Goal: Transaction & Acquisition: Purchase product/service

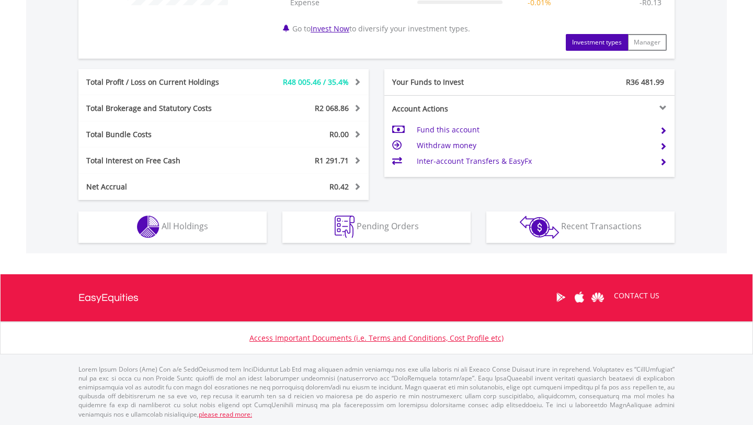
scroll to position [499, 0]
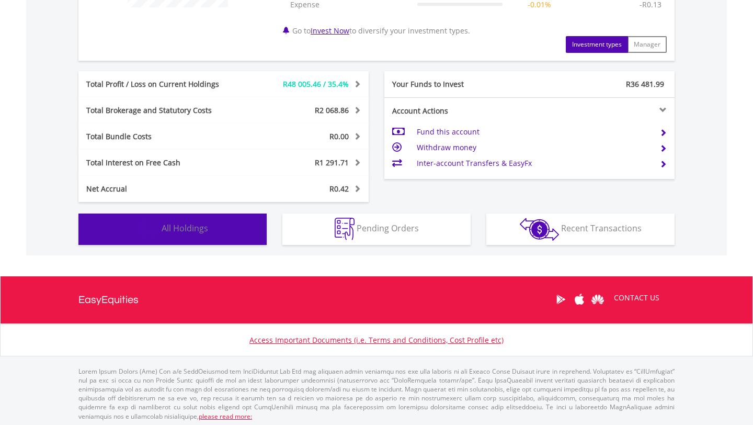
click at [236, 219] on button "Holdings All Holdings" at bounding box center [172, 228] width 188 height 31
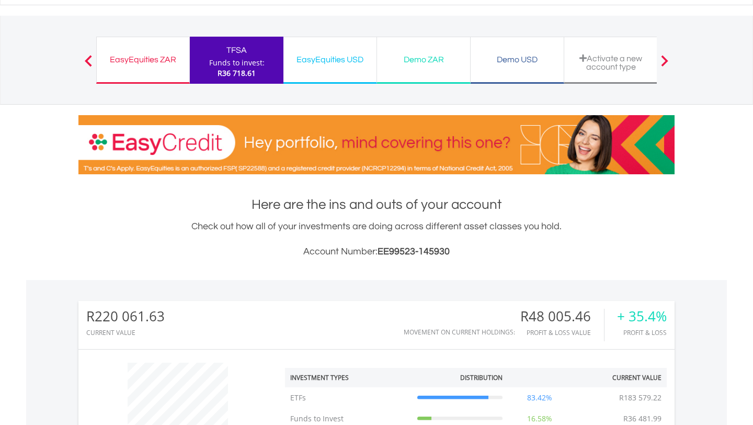
scroll to position [0, 0]
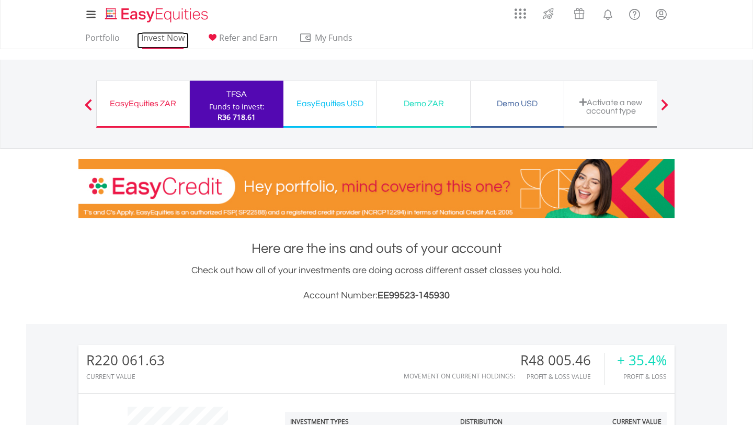
click at [167, 41] on link "Invest Now" at bounding box center [163, 40] width 52 height 16
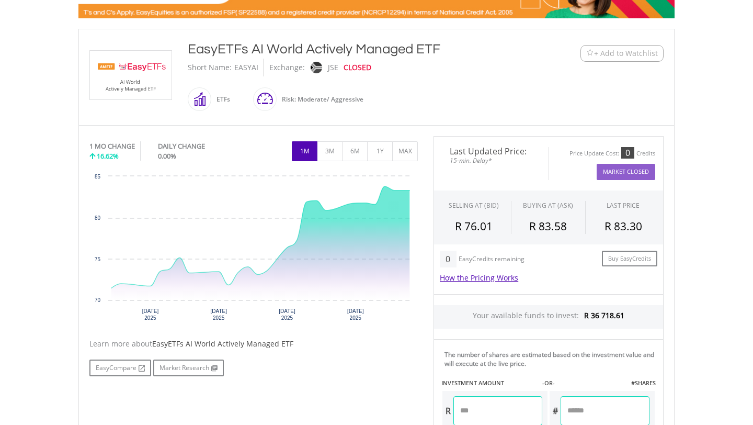
scroll to position [196, 0]
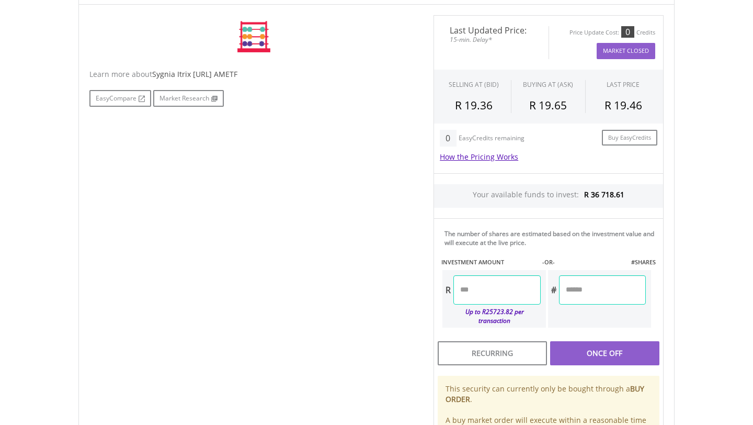
scroll to position [303, 0]
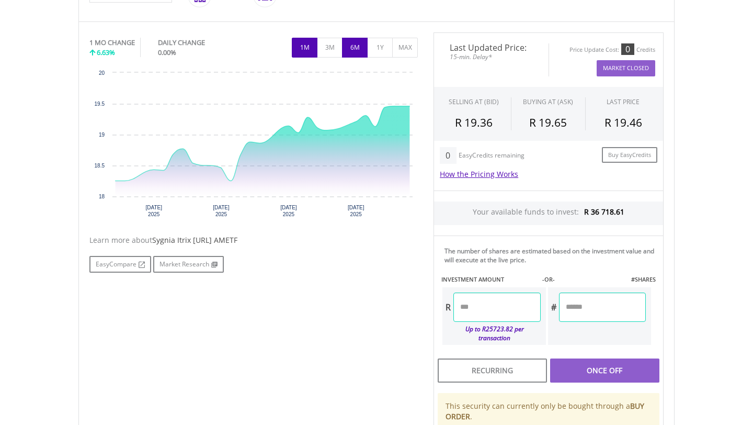
click at [356, 41] on button "6M" at bounding box center [355, 48] width 26 height 20
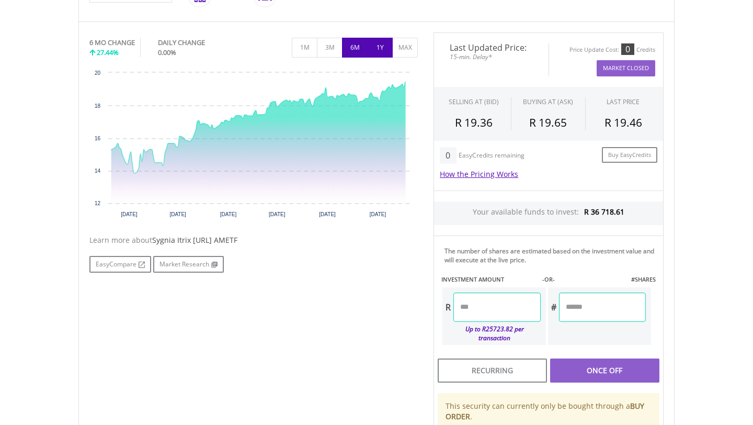
click at [374, 50] on button "1Y" at bounding box center [380, 48] width 26 height 20
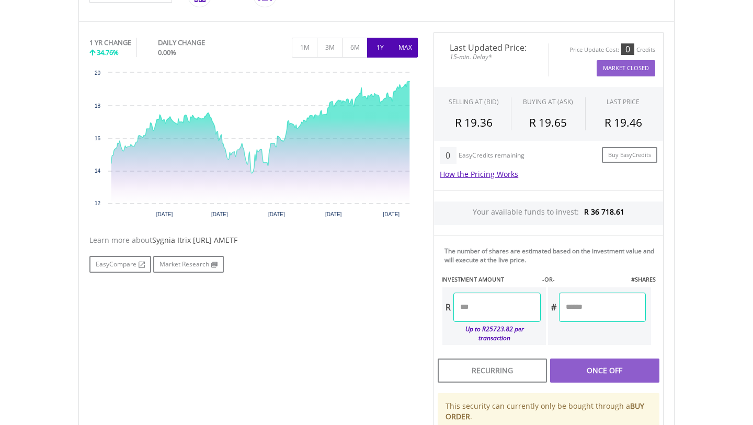
click at [399, 47] on button "MAX" at bounding box center [405, 48] width 26 height 20
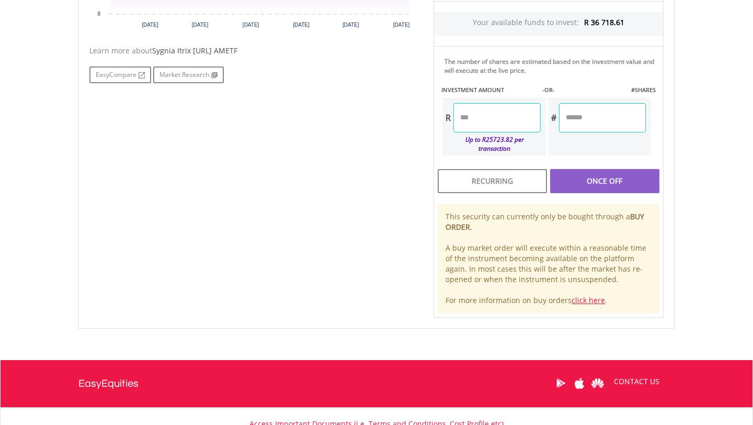
scroll to position [389, 0]
